Goal: Check status

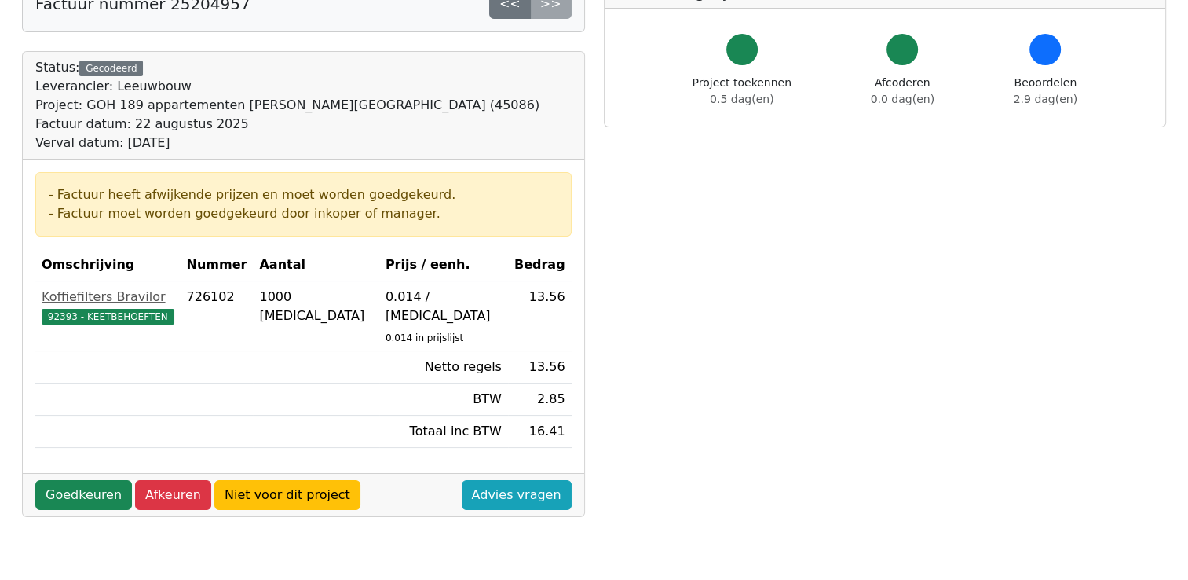
scroll to position [314, 0]
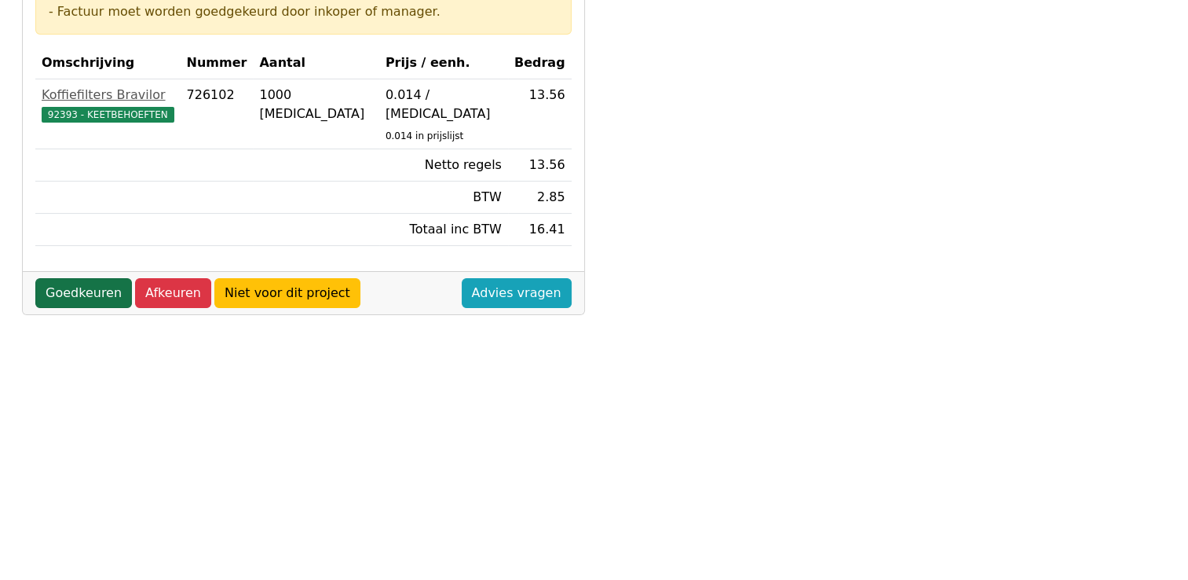
click at [103, 278] on link "Goedkeuren" at bounding box center [83, 293] width 97 height 30
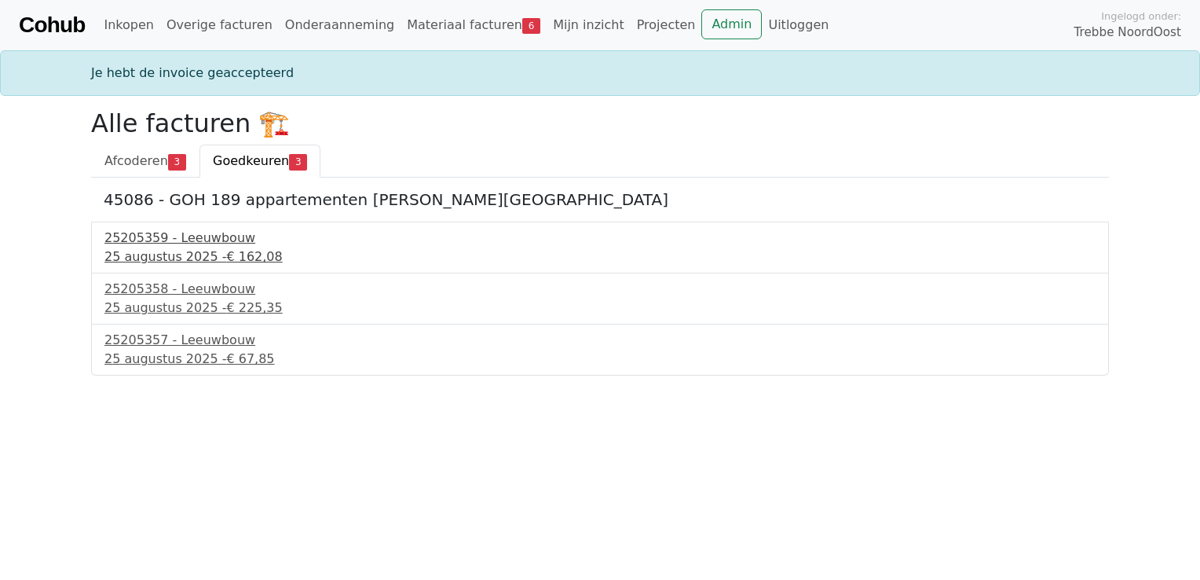
click at [196, 251] on div "[DATE] - € 162,08" at bounding box center [599, 256] width 991 height 19
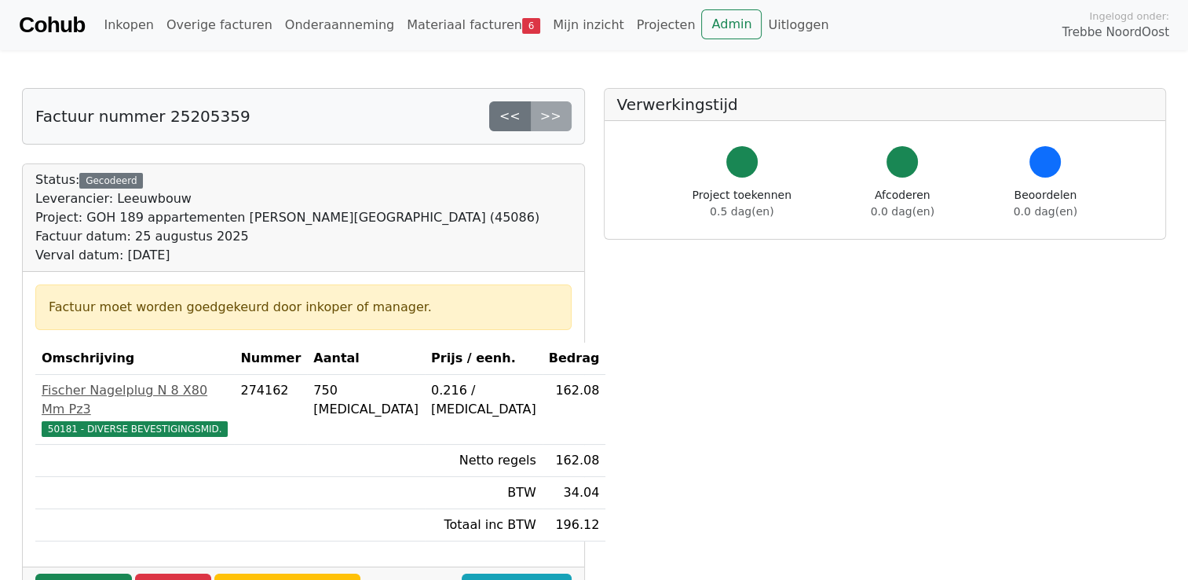
scroll to position [157, 0]
